Goal: Information Seeking & Learning: Understand process/instructions

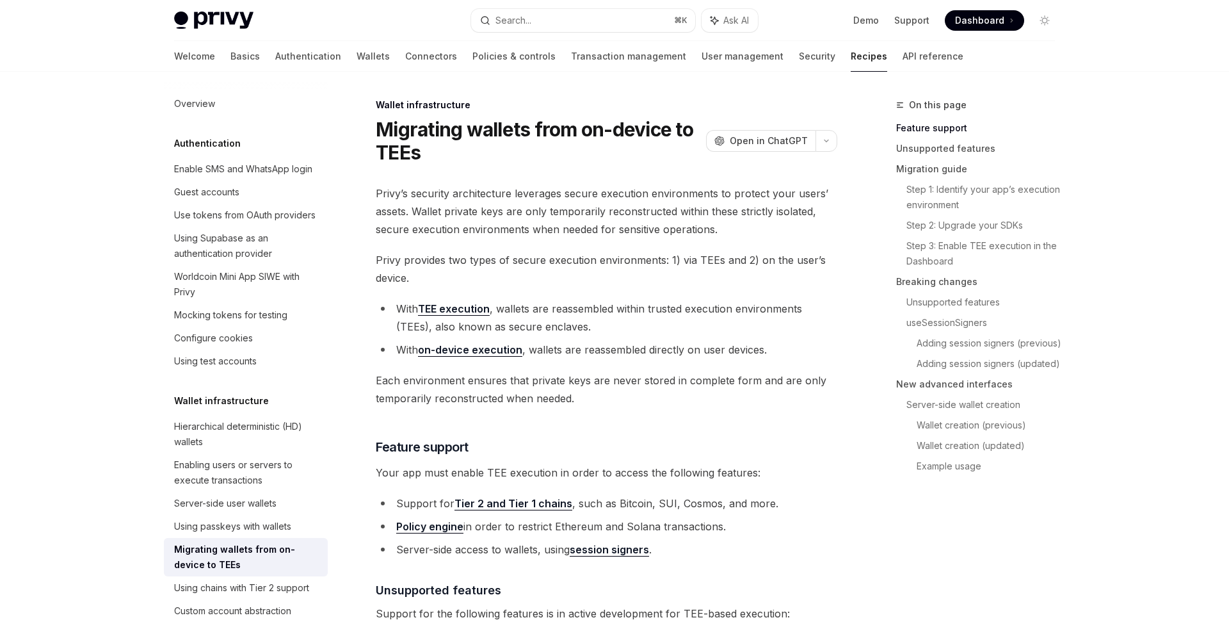
scroll to position [274, 0]
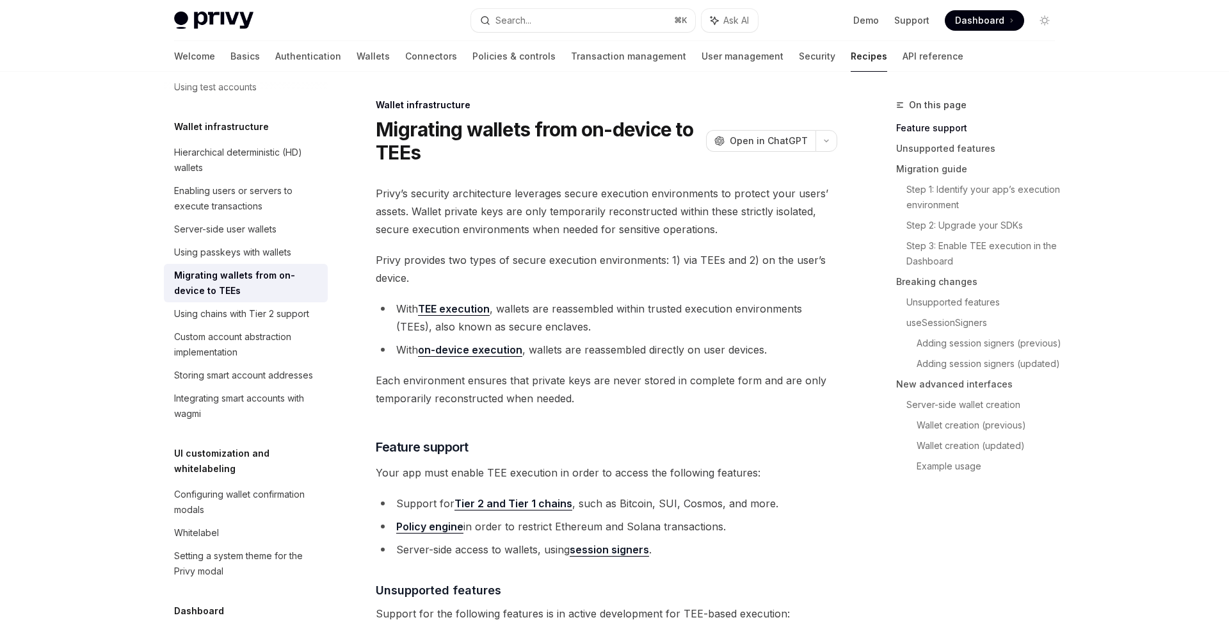
click at [664, 224] on span "Privy’s security architecture leverages secure execution environments to protec…" at bounding box center [607, 211] width 462 height 54
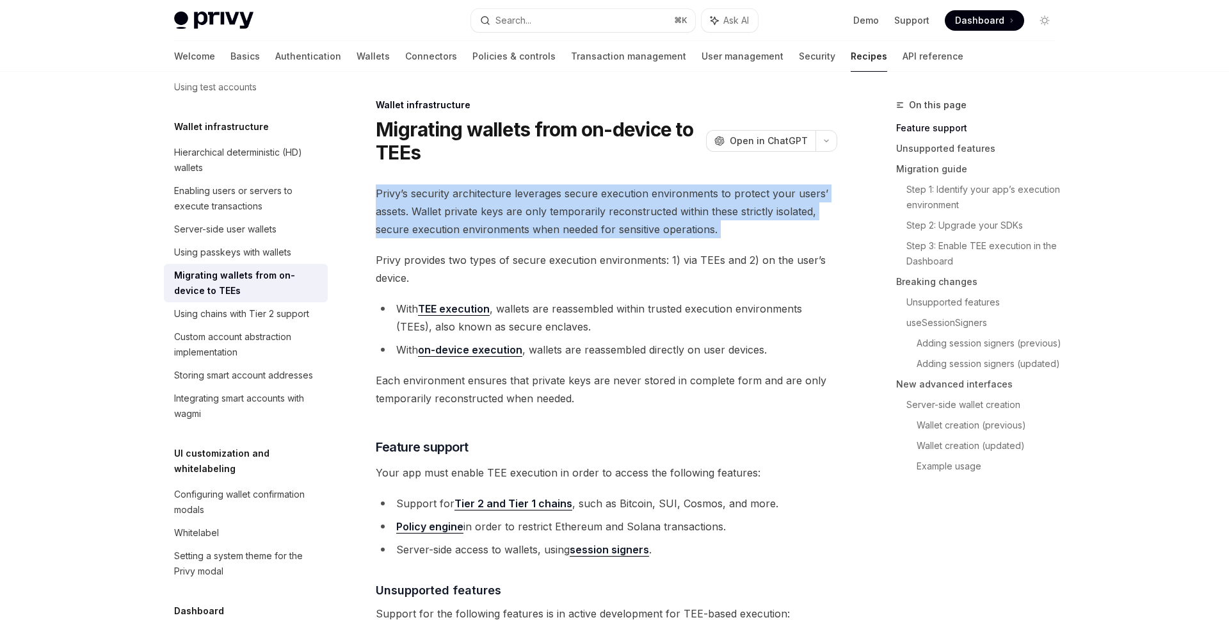
click at [664, 224] on span "Privy’s security architecture leverages secure execution environments to protec…" at bounding box center [607, 211] width 462 height 54
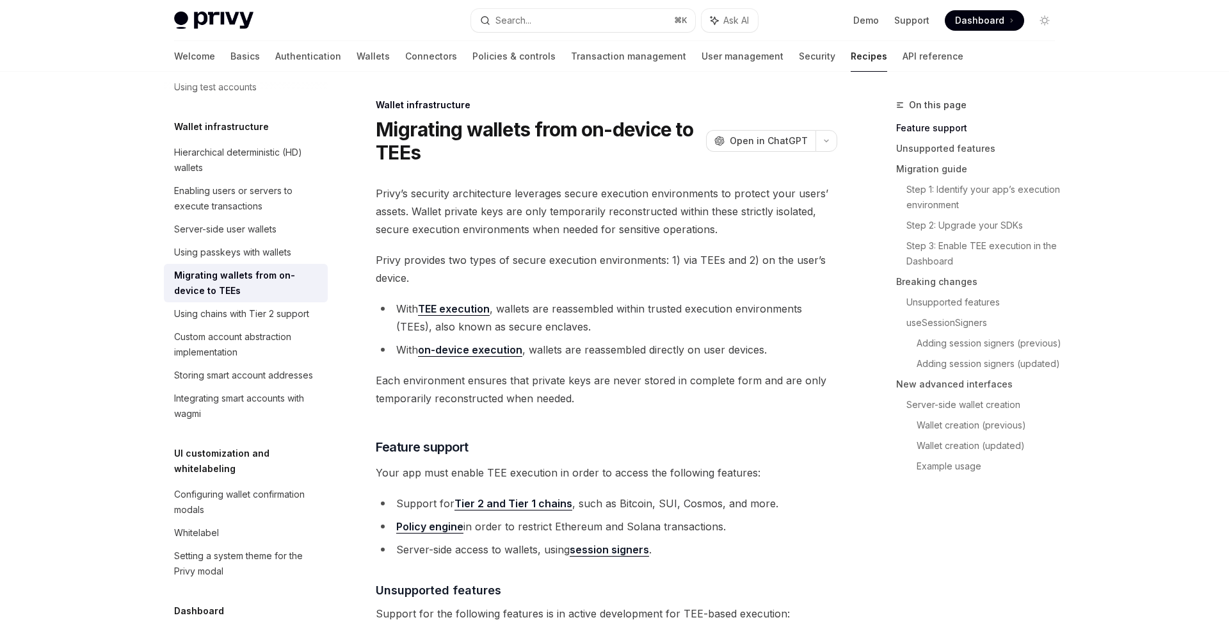
click at [636, 272] on span "Privy provides two types of secure execution environments: 1) via TEEs and 2) o…" at bounding box center [607, 269] width 462 height 36
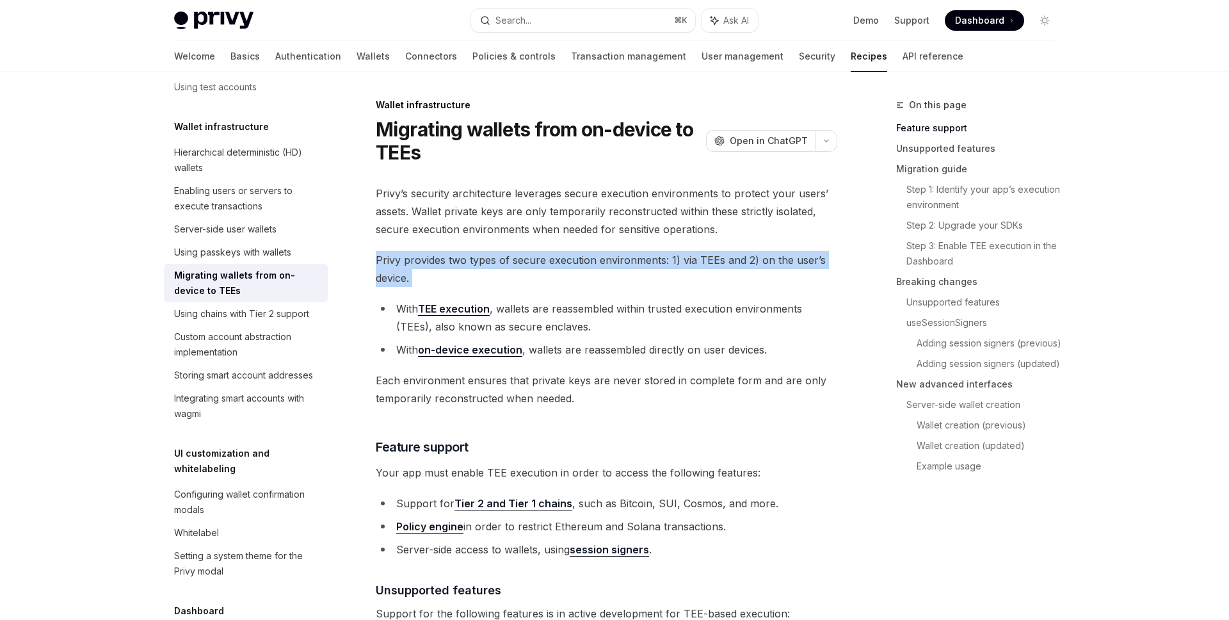
click at [636, 272] on span "Privy provides two types of secure execution environments: 1) via TEEs and 2) o…" at bounding box center [607, 269] width 462 height 36
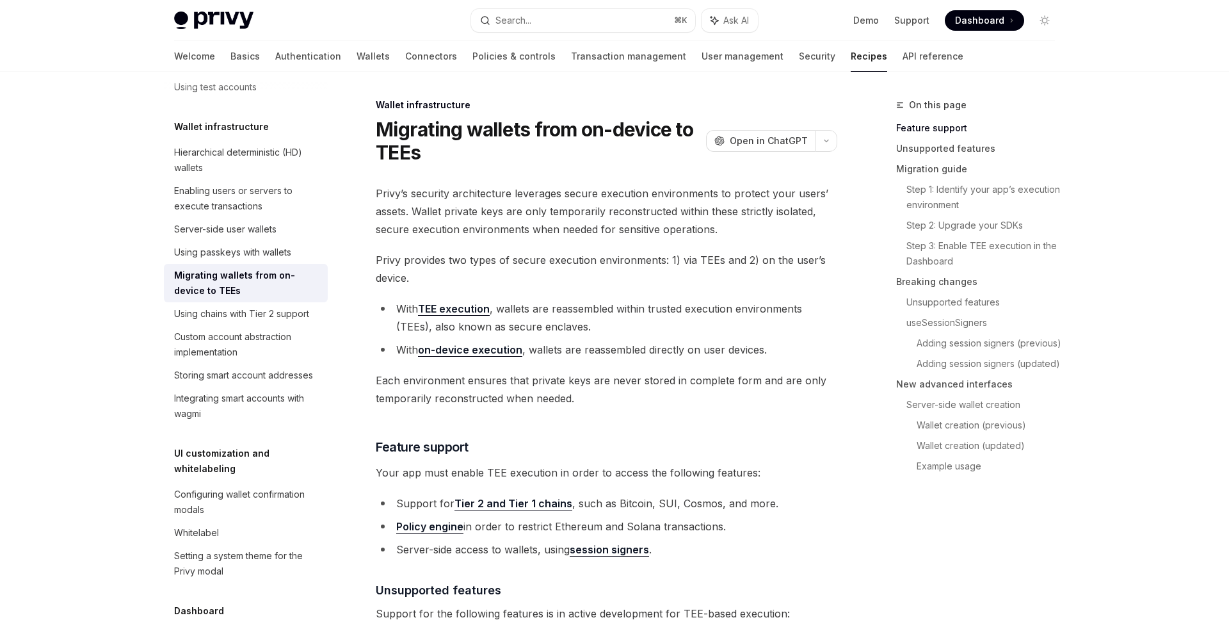
click at [620, 302] on li "With TEE execution , wallets are reassembled within trusted execution environme…" at bounding box center [607, 318] width 462 height 36
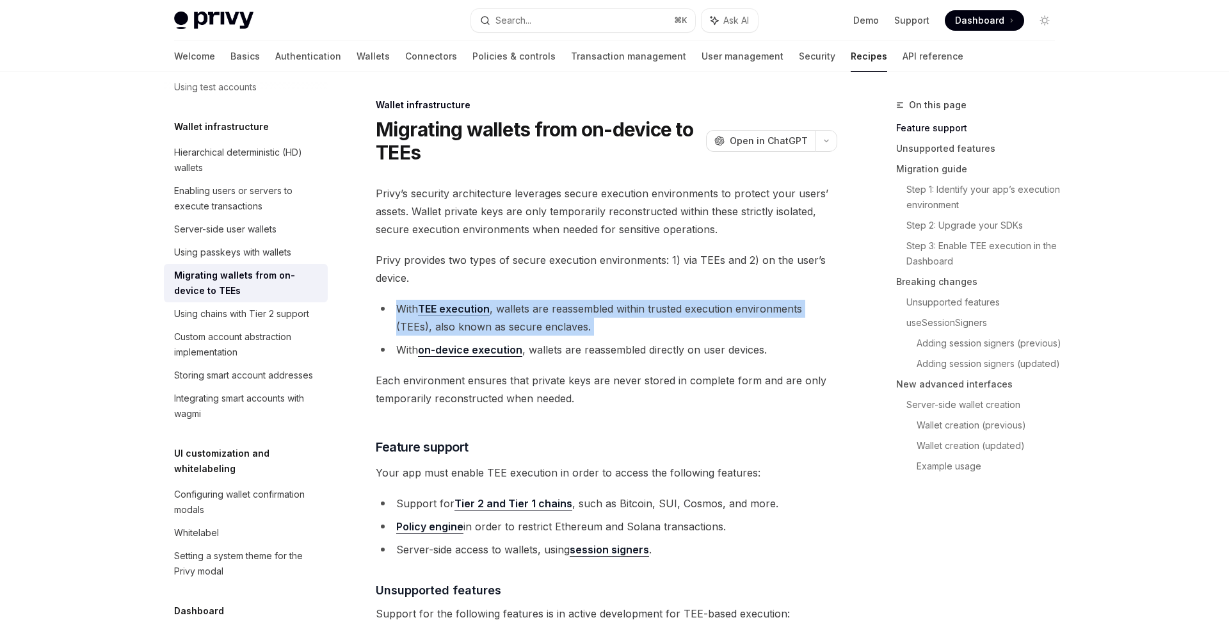
click at [620, 302] on li "With TEE execution , wallets are reassembled within trusted execution environme…" at bounding box center [607, 318] width 462 height 36
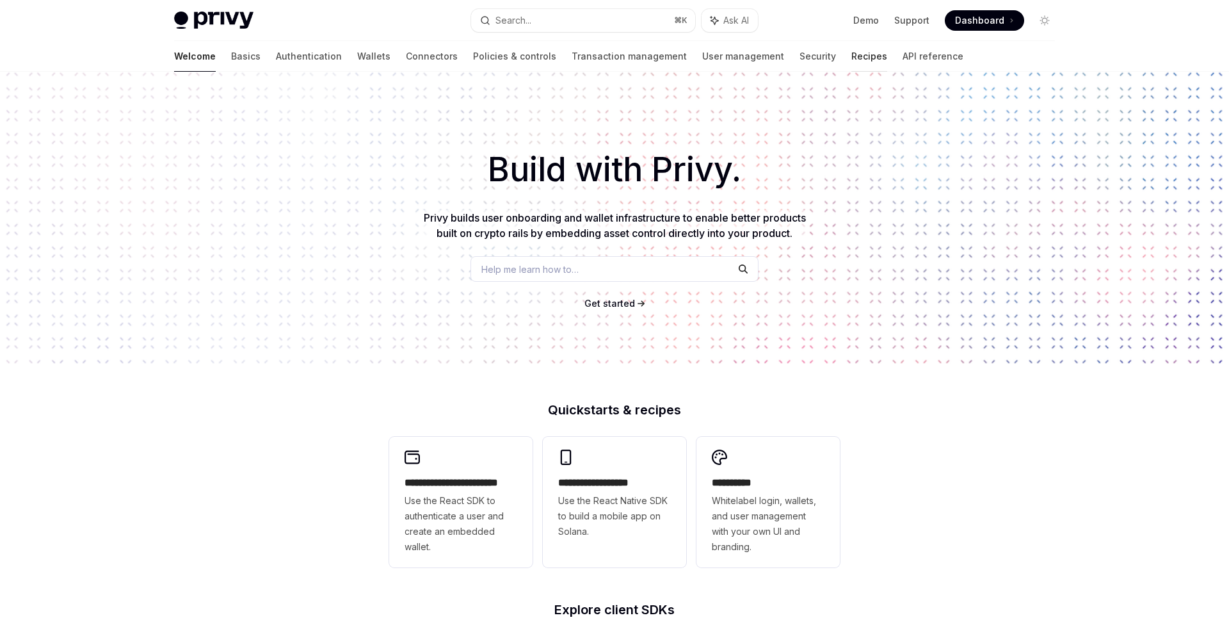
click at [851, 52] on link "Recipes" at bounding box center [869, 56] width 36 height 31
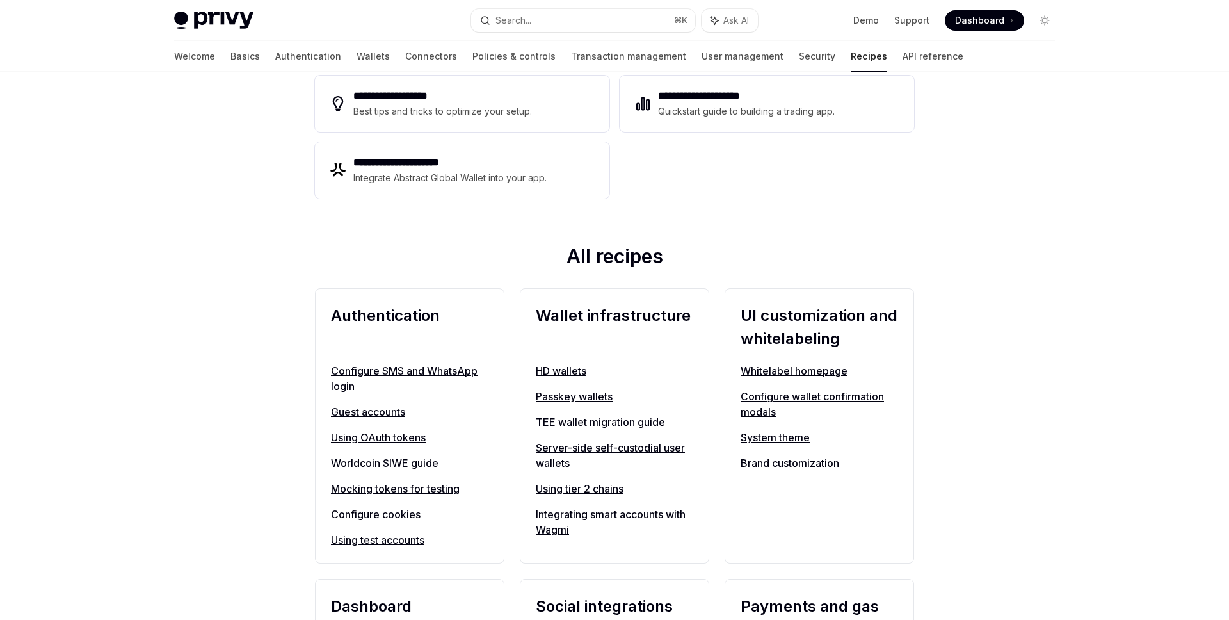
scroll to position [288, 0]
click at [554, 453] on link "Server-side self-custodial user wallets" at bounding box center [614, 456] width 157 height 31
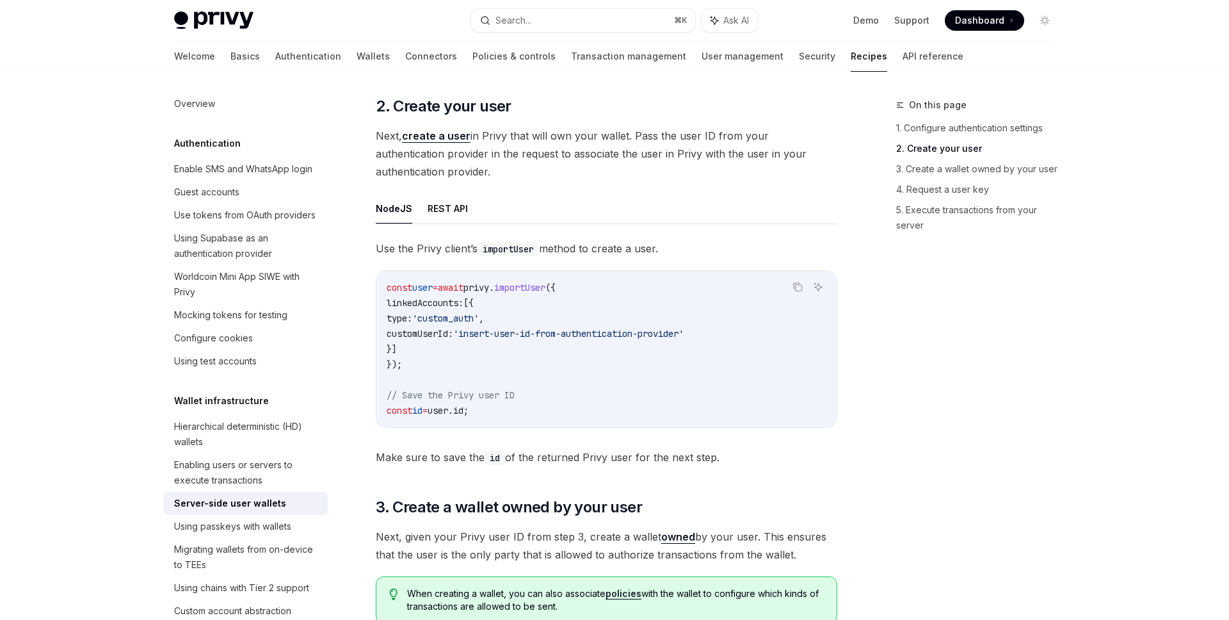
scroll to position [1150, 0]
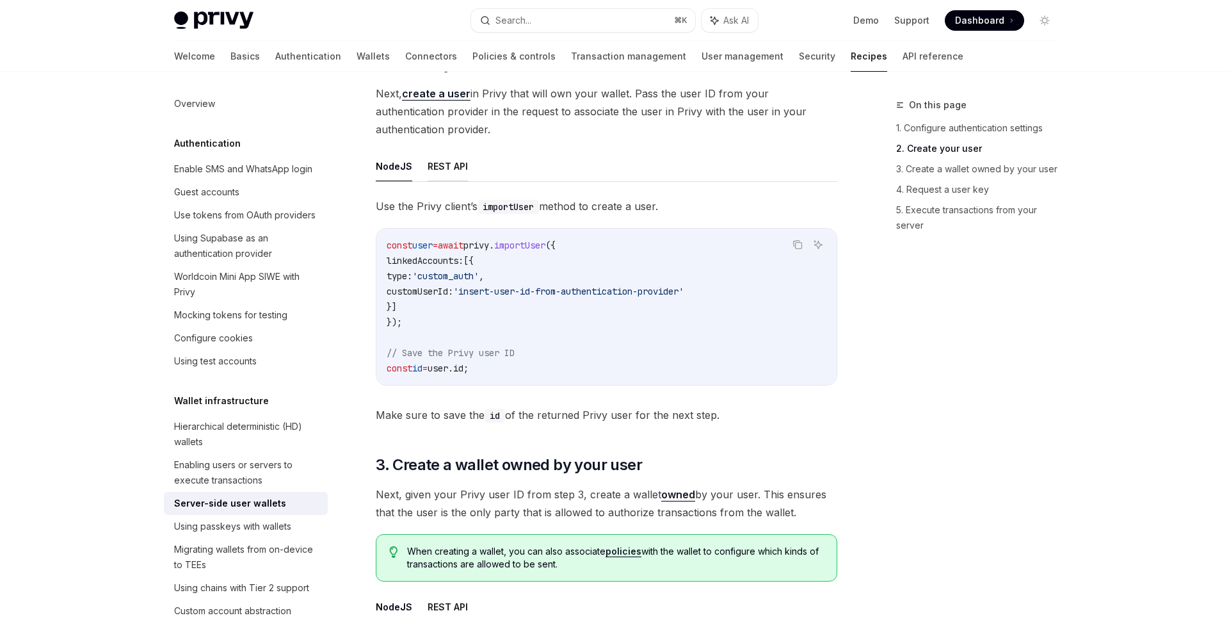
click at [446, 166] on button "REST API" at bounding box center [448, 166] width 40 height 30
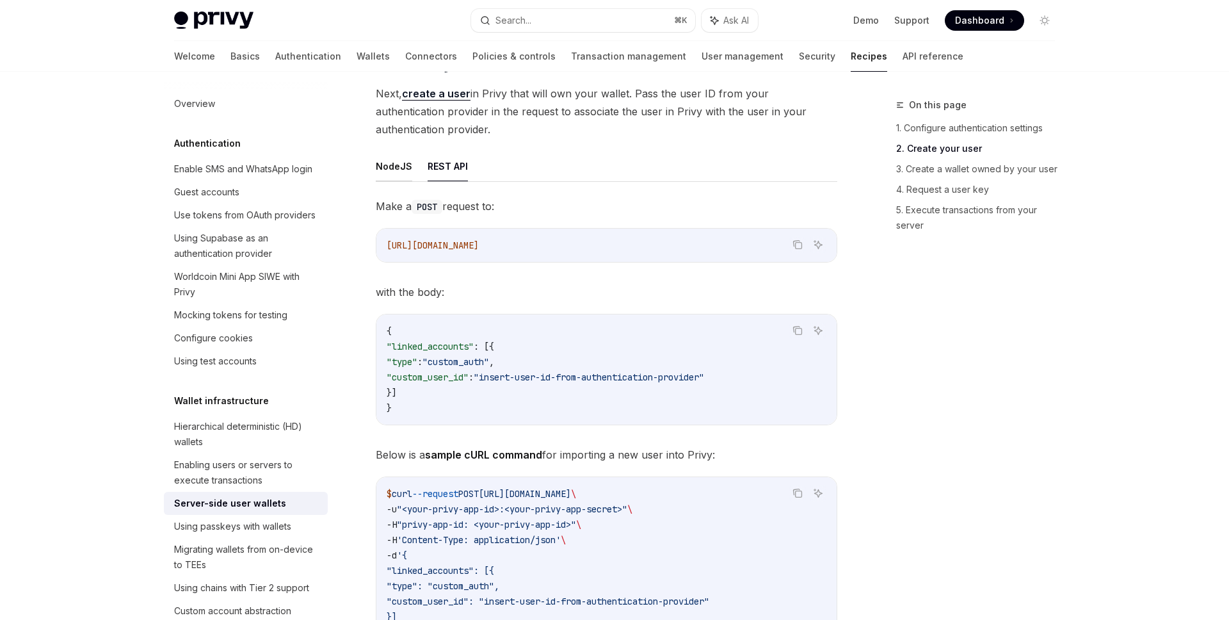
click at [400, 159] on button "NodeJS" at bounding box center [394, 166] width 36 height 30
type textarea "*"
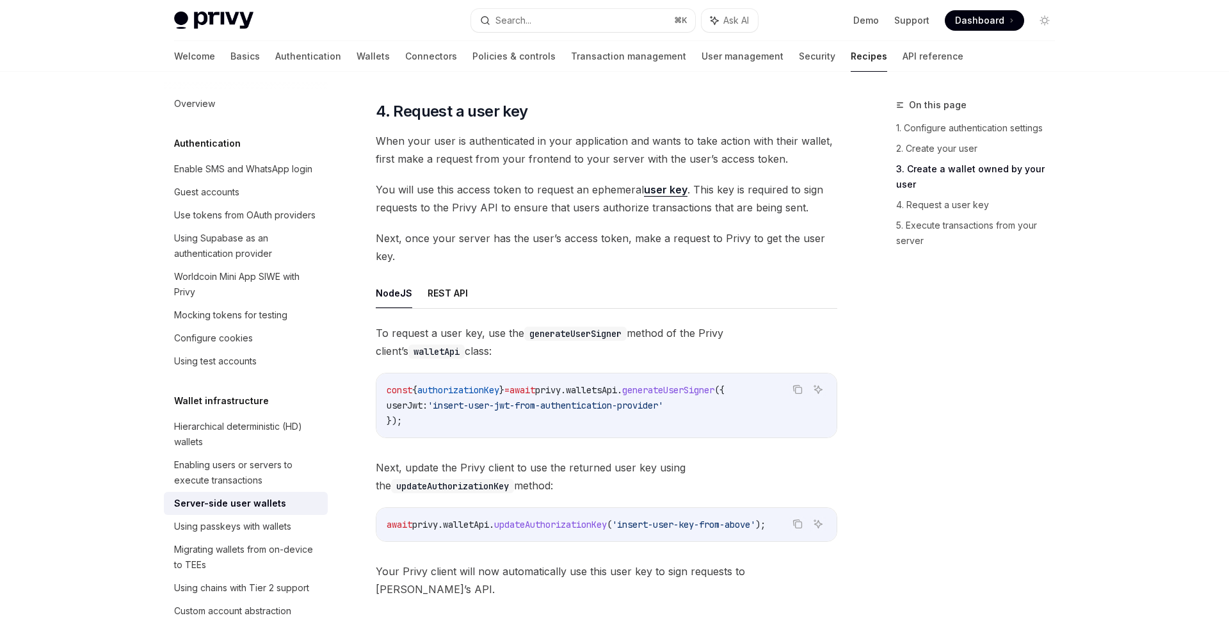
scroll to position [1993, 0]
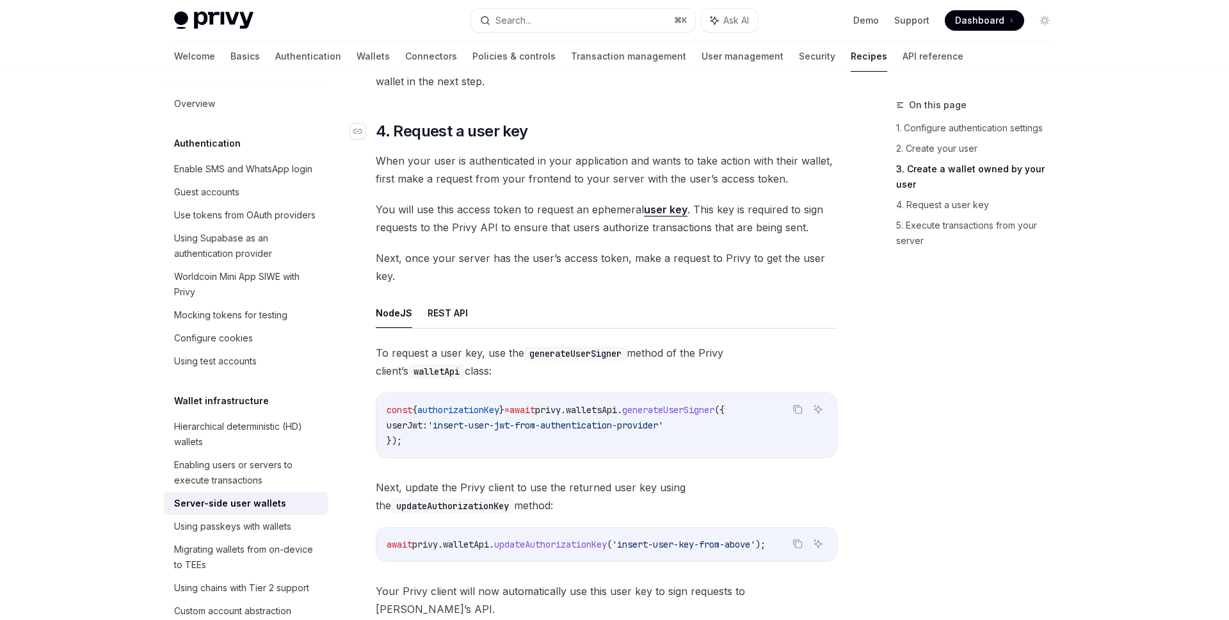
click at [366, 133] on link "​" at bounding box center [363, 131] width 26 height 20
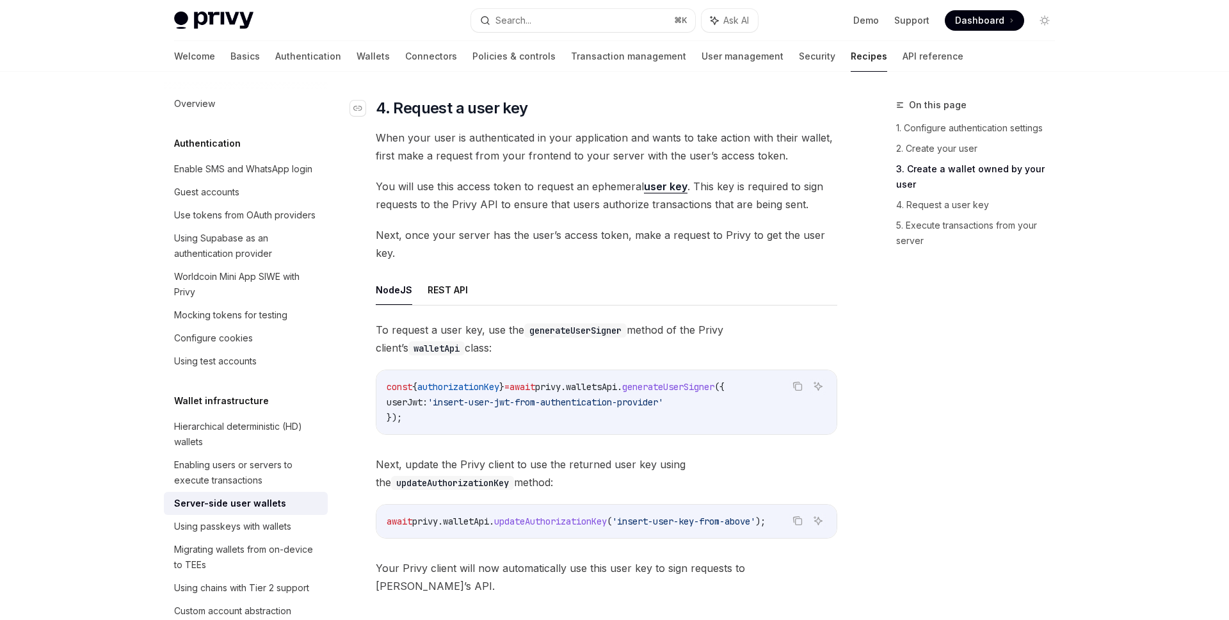
scroll to position [1904, 0]
